Goal: Task Accomplishment & Management: Complete application form

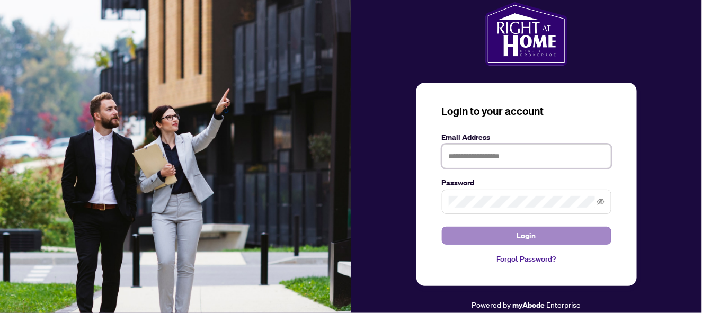
type input "**********"
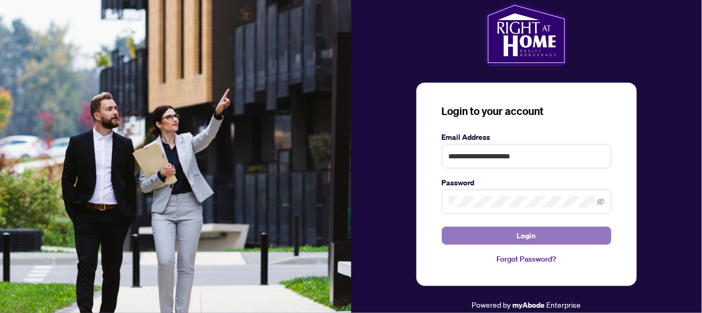
click at [568, 237] on button "Login" at bounding box center [527, 236] width 170 height 18
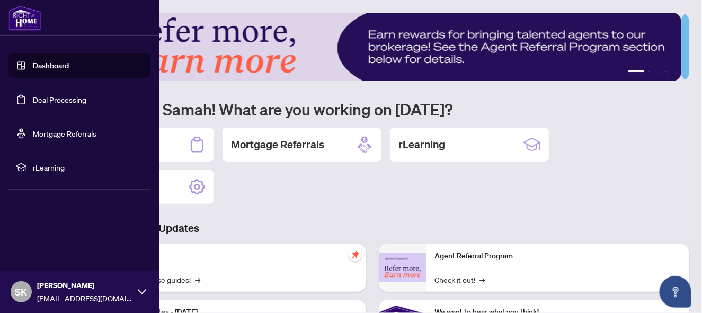
click at [58, 101] on link "Deal Processing" at bounding box center [60, 100] width 54 height 10
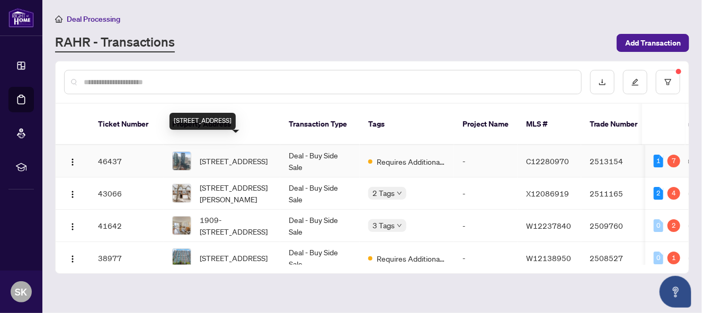
click at [240, 155] on span "[STREET_ADDRESS]" at bounding box center [234, 161] width 68 height 12
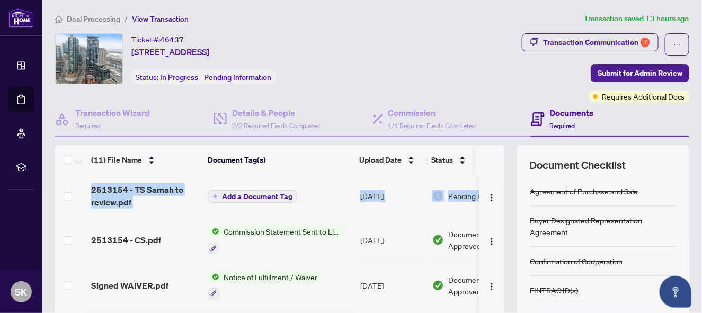
scroll to position [0, 49]
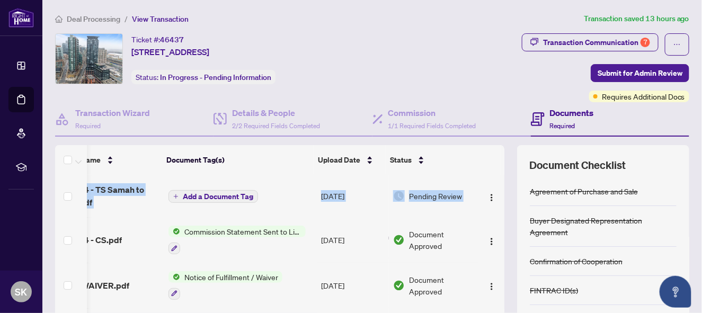
drag, startPoint x: 492, startPoint y: 215, endPoint x: 499, endPoint y: 234, distance: 20.3
click at [499, 234] on div "(11) File Name Document Tag(s) Upload Date Status 2513154 - TS Samah to review.…" at bounding box center [372, 264] width 635 height 239
click at [474, 51] on div "Transaction Communication 7 Submit for Admin Review Requires Additional Docs" at bounding box center [545, 67] width 289 height 69
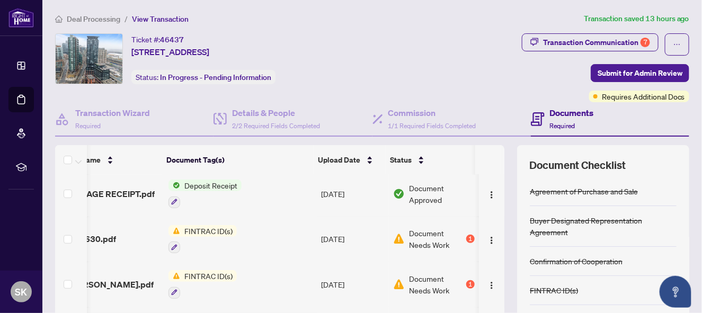
scroll to position [231, 49]
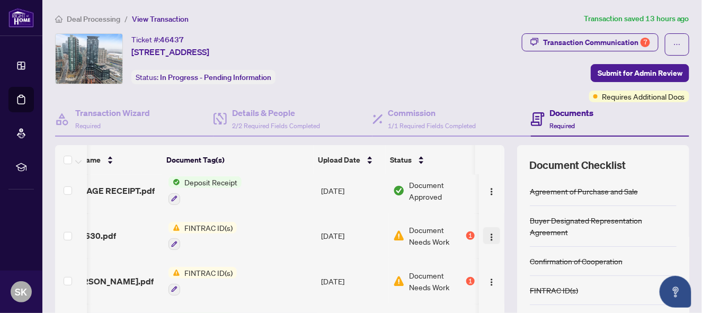
click at [488, 233] on img "button" at bounding box center [492, 237] width 8 height 8
click at [181, 222] on span "FINTRAC ID(s)" at bounding box center [208, 228] width 57 height 12
click at [488, 233] on img "button" at bounding box center [492, 237] width 8 height 8
click at [421, 226] on span "Document Needs Work" at bounding box center [436, 235] width 55 height 23
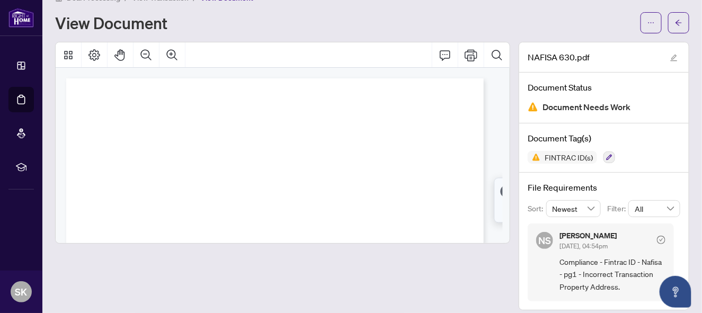
scroll to position [29, 0]
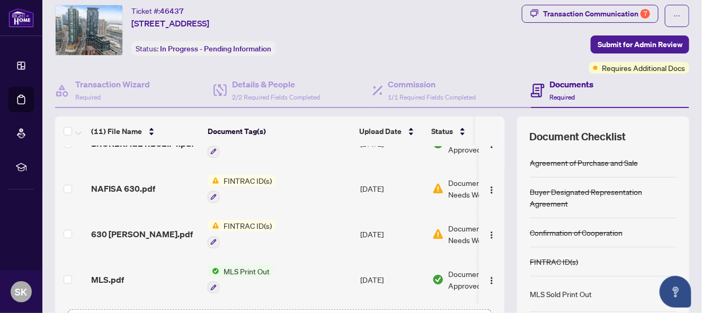
scroll to position [333, 0]
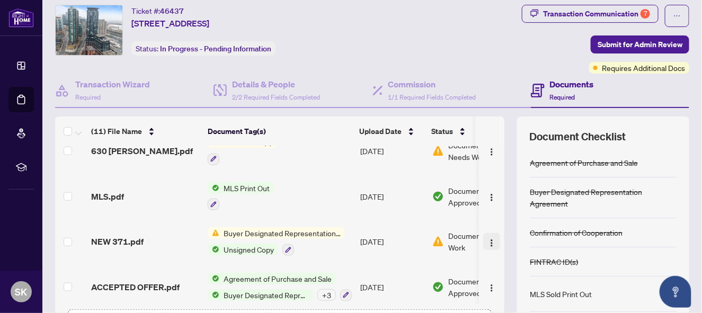
click at [488, 239] on img "button" at bounding box center [492, 243] width 8 height 8
click at [333, 227] on span "Buyer Designated Representation Agreement" at bounding box center [282, 233] width 126 height 12
click at [414, 235] on td "[DATE]" at bounding box center [392, 242] width 72 height 46
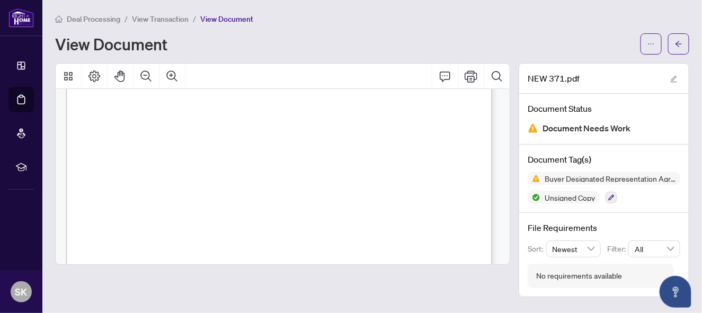
scroll to position [2063, 0]
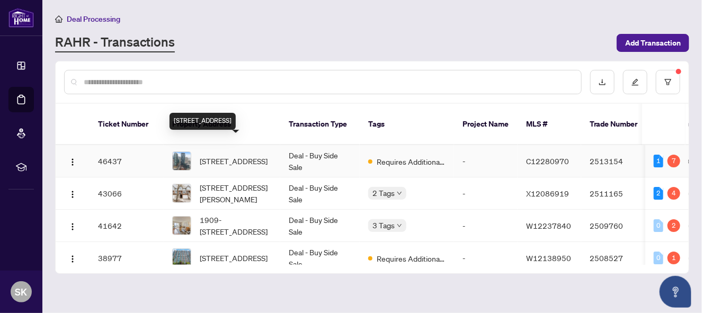
click at [240, 155] on span "[STREET_ADDRESS]" at bounding box center [234, 161] width 68 height 12
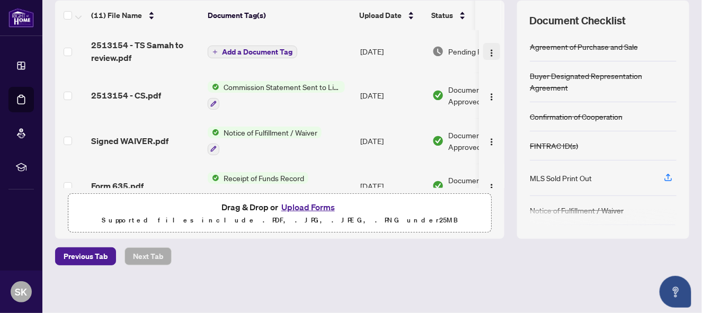
click at [488, 50] on img "button" at bounding box center [492, 53] width 8 height 8
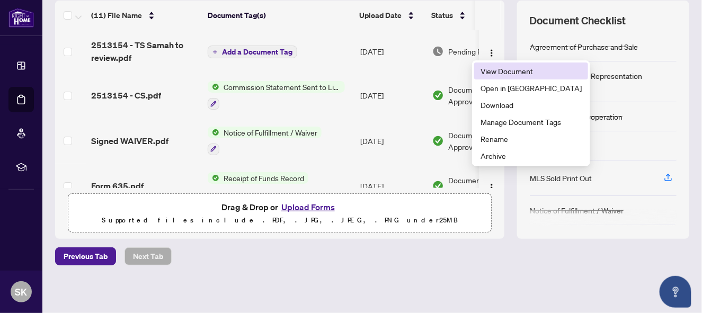
click at [500, 72] on span "View Document" at bounding box center [531, 71] width 101 height 12
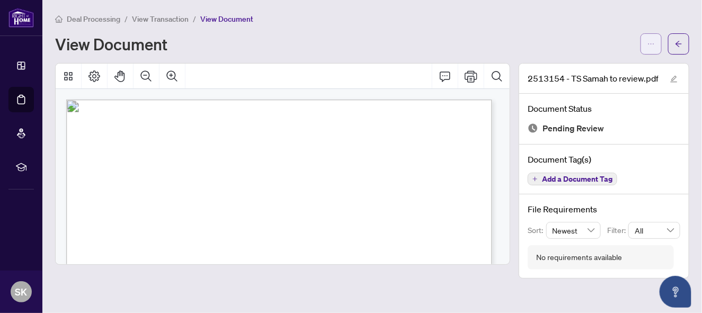
click at [644, 43] on button "button" at bounding box center [651, 43] width 21 height 21
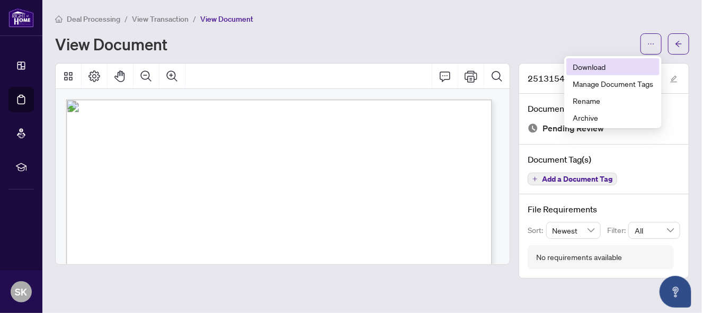
click at [603, 69] on span "Download" at bounding box center [613, 67] width 81 height 12
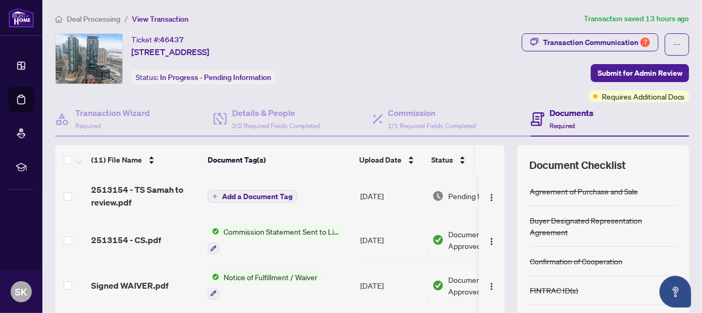
drag, startPoint x: 498, startPoint y: 181, endPoint x: 503, endPoint y: 222, distance: 41.2
click at [503, 222] on div "(11) File Name Document Tag(s) Upload Date Status 2513154 - TS Samah to review.…" at bounding box center [372, 264] width 635 height 239
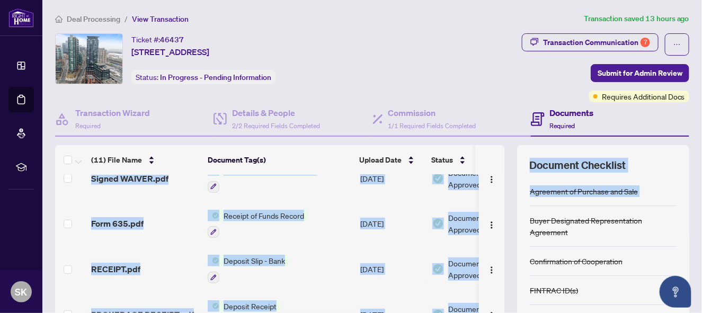
scroll to position [108, 0]
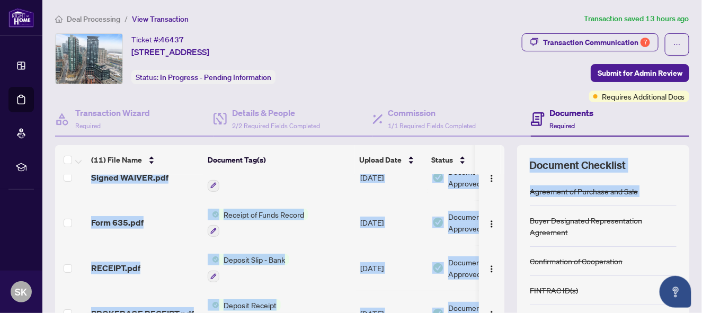
click at [488, 277] on td at bounding box center [491, 268] width 25 height 46
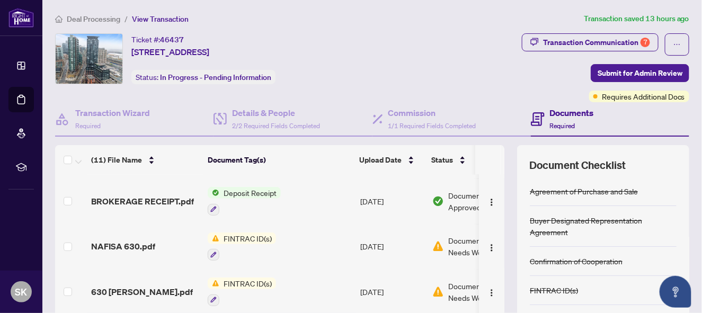
scroll to position [223, 0]
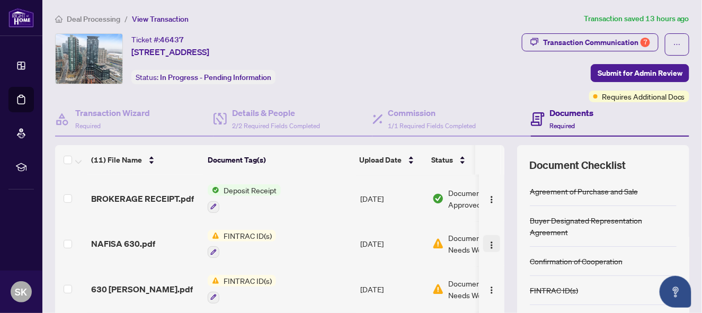
click at [488, 241] on img "button" at bounding box center [492, 245] width 8 height 8
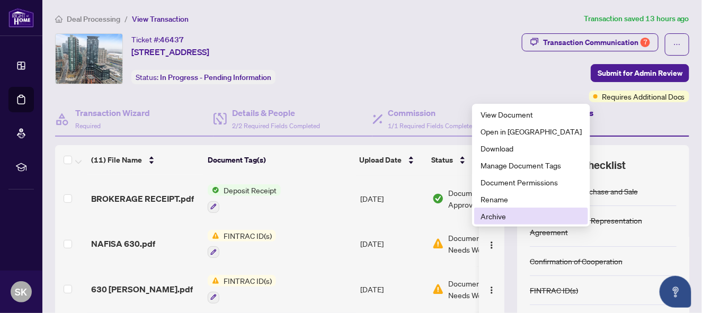
click at [494, 218] on span "Archive" at bounding box center [531, 216] width 101 height 12
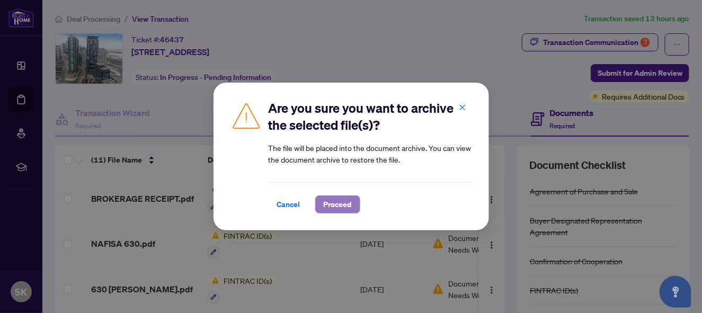
click at [345, 200] on span "Proceed" at bounding box center [338, 204] width 28 height 17
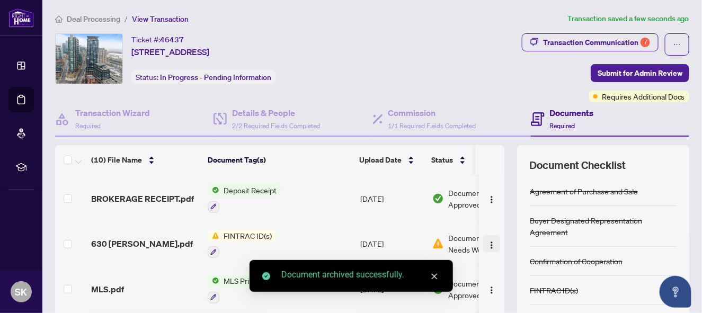
click at [488, 241] on img "button" at bounding box center [492, 245] width 8 height 8
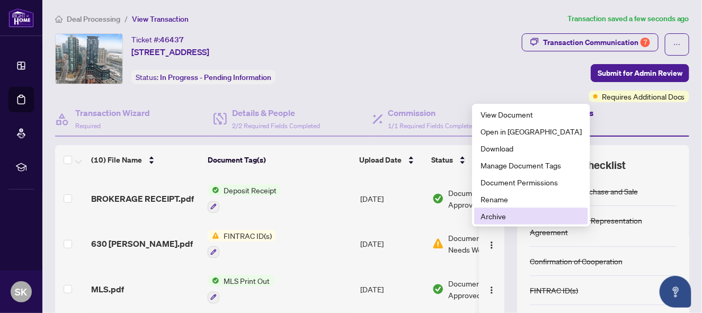
click at [483, 213] on span "Archive" at bounding box center [531, 216] width 101 height 12
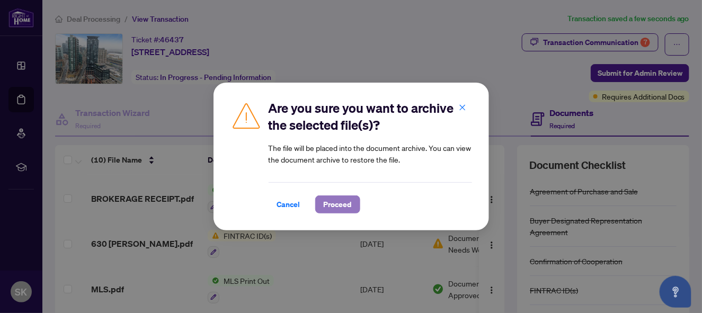
click at [335, 203] on span "Proceed" at bounding box center [338, 204] width 28 height 17
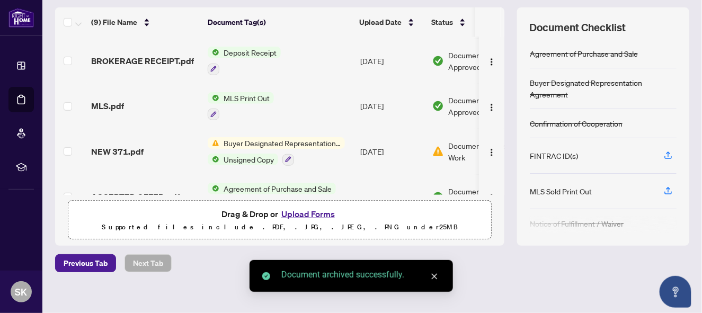
scroll to position [145, 0]
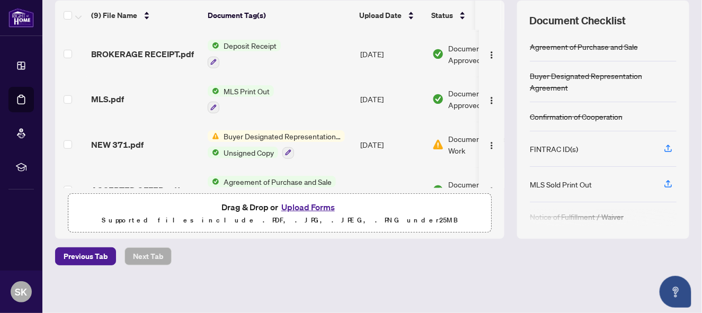
click at [315, 204] on button "Upload Forms" at bounding box center [308, 207] width 60 height 14
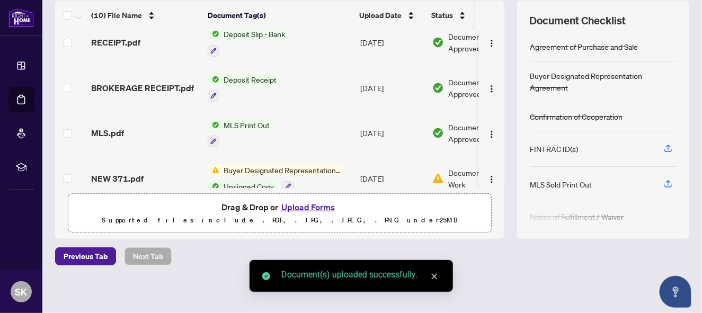
click at [304, 204] on button "Upload Forms" at bounding box center [308, 207] width 60 height 14
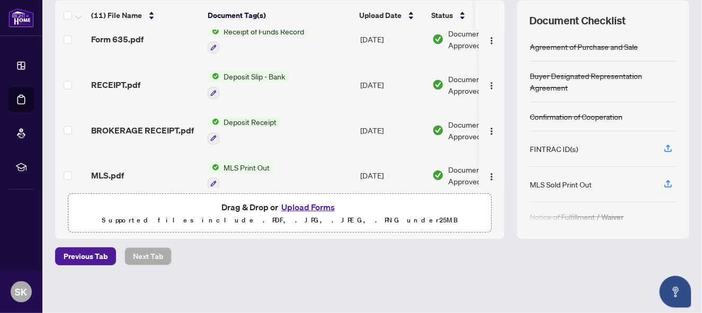
click at [310, 203] on button "Upload Forms" at bounding box center [308, 207] width 60 height 14
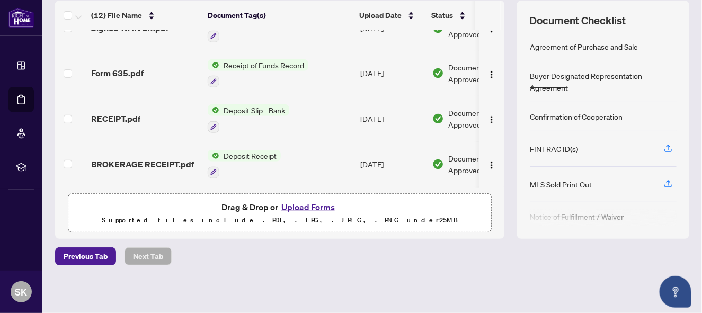
click at [318, 202] on button "Upload Forms" at bounding box center [308, 207] width 60 height 14
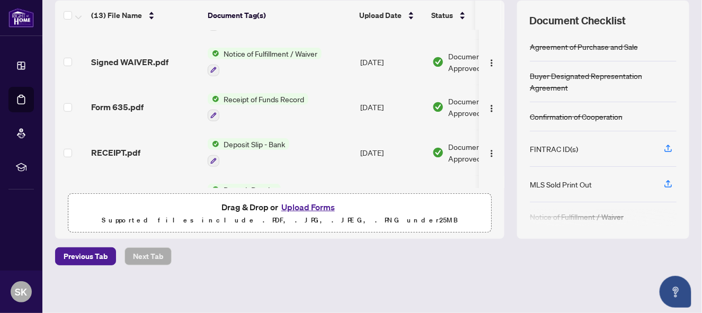
click at [320, 208] on button "Upload Forms" at bounding box center [308, 207] width 60 height 14
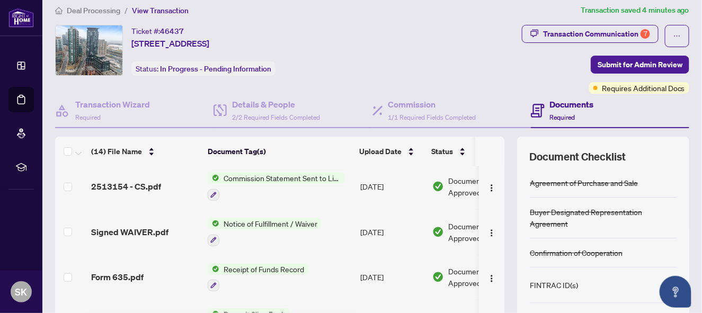
scroll to position [0, 0]
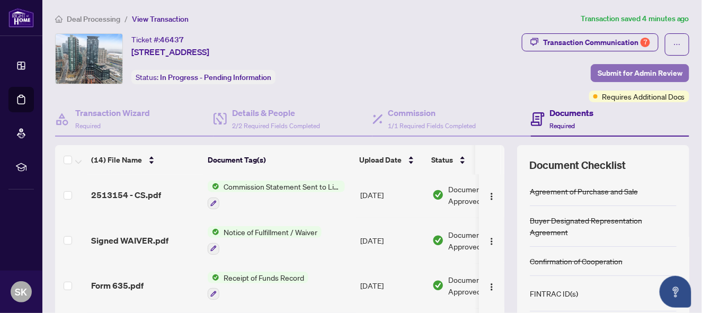
click at [640, 74] on span "Submit for Admin Review" at bounding box center [640, 73] width 85 height 17
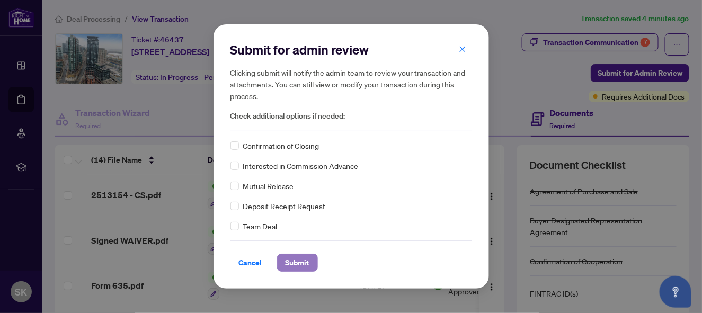
click at [299, 261] on span "Submit" at bounding box center [298, 262] width 24 height 17
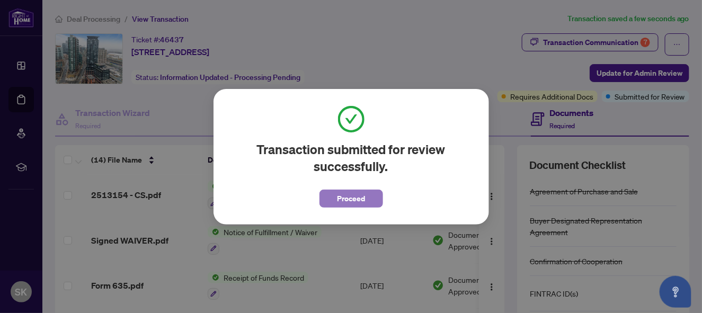
click at [342, 193] on span "Proceed" at bounding box center [351, 198] width 28 height 17
